Goal: Find specific page/section: Find specific page/section

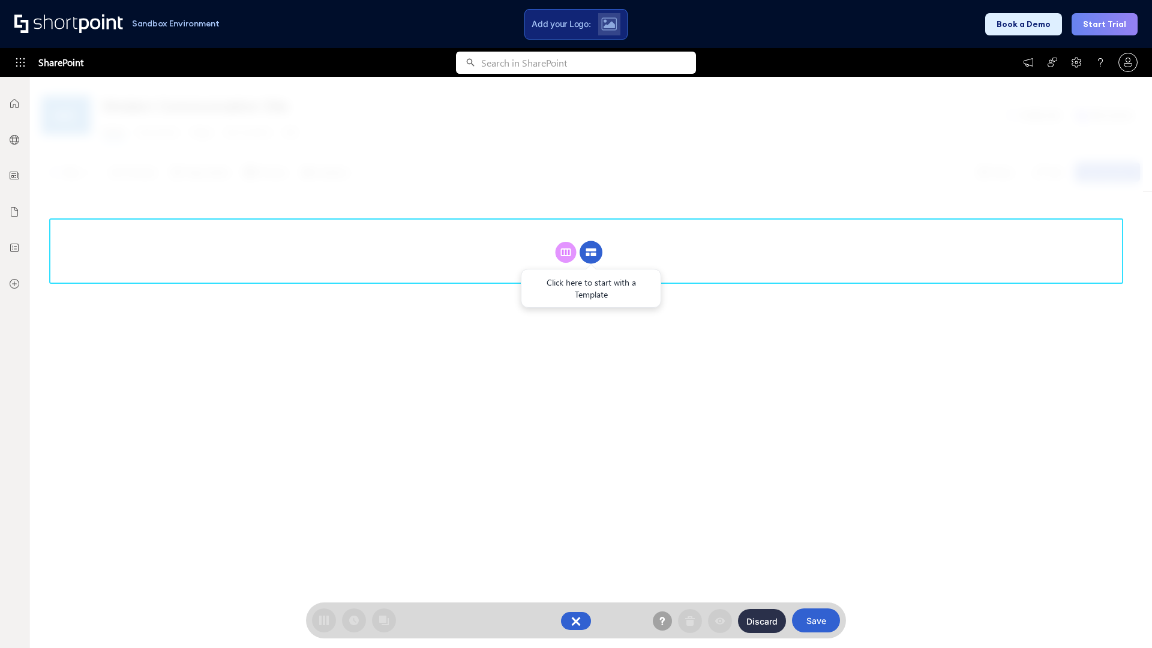
click at [591, 252] on circle at bounding box center [591, 252] width 23 height 23
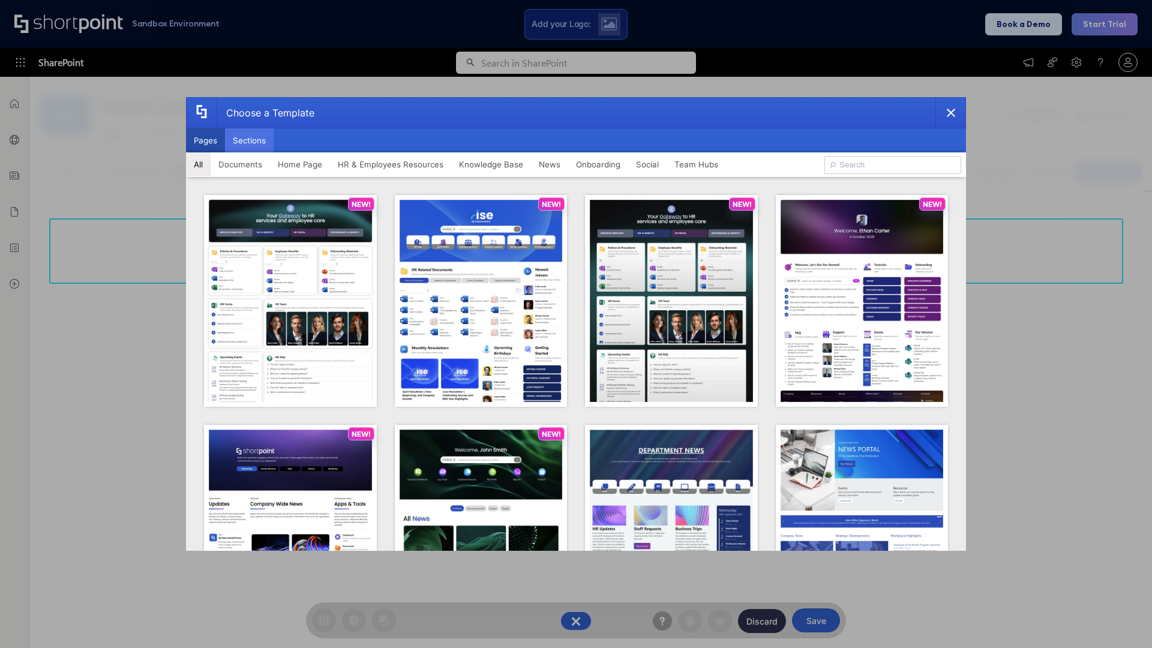
click at [249, 140] on button "Sections" at bounding box center [249, 140] width 49 height 24
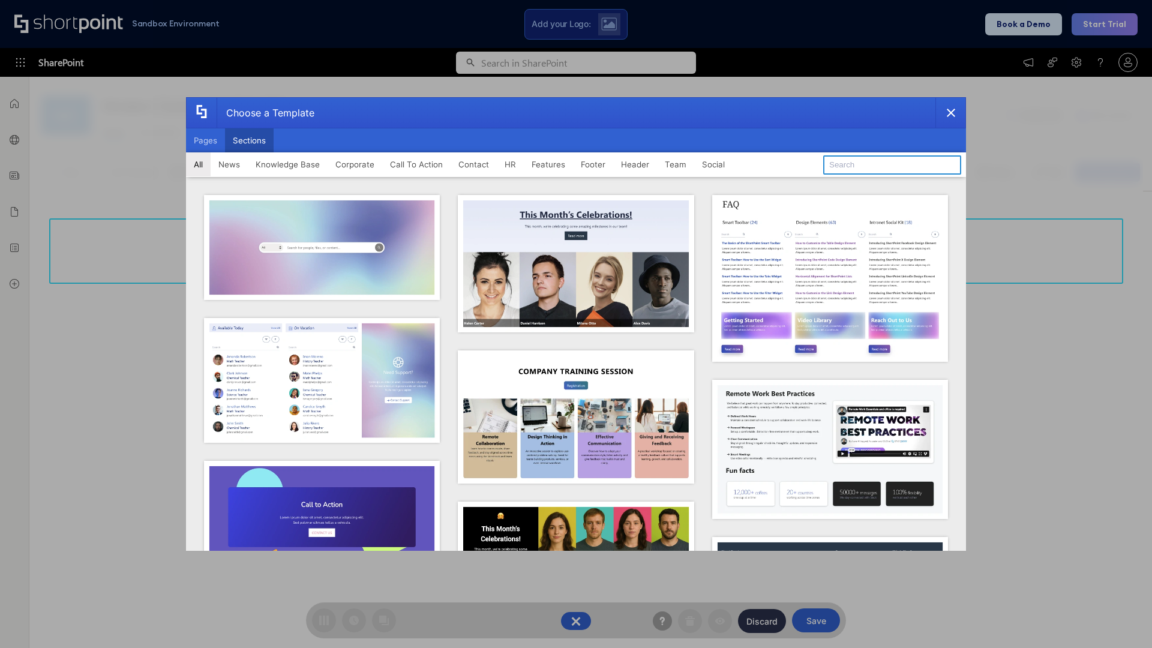
type input "Features Kit 5"
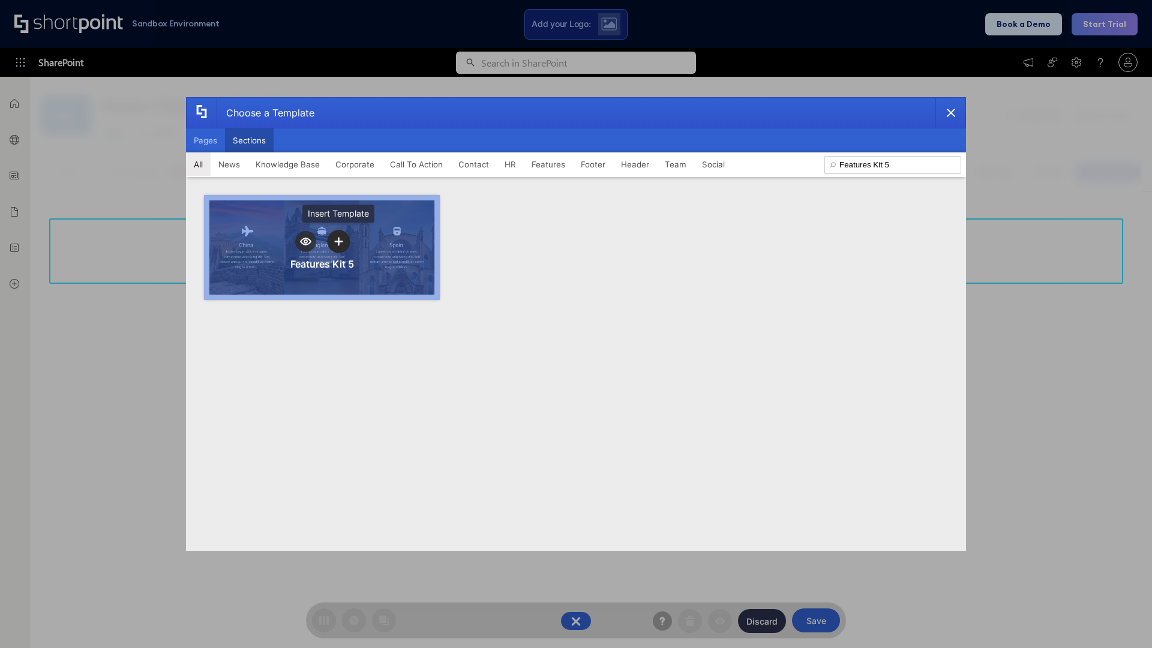
click at [338, 241] on icon "template selector" at bounding box center [338, 241] width 8 height 8
